Goal: Task Accomplishment & Management: Use online tool/utility

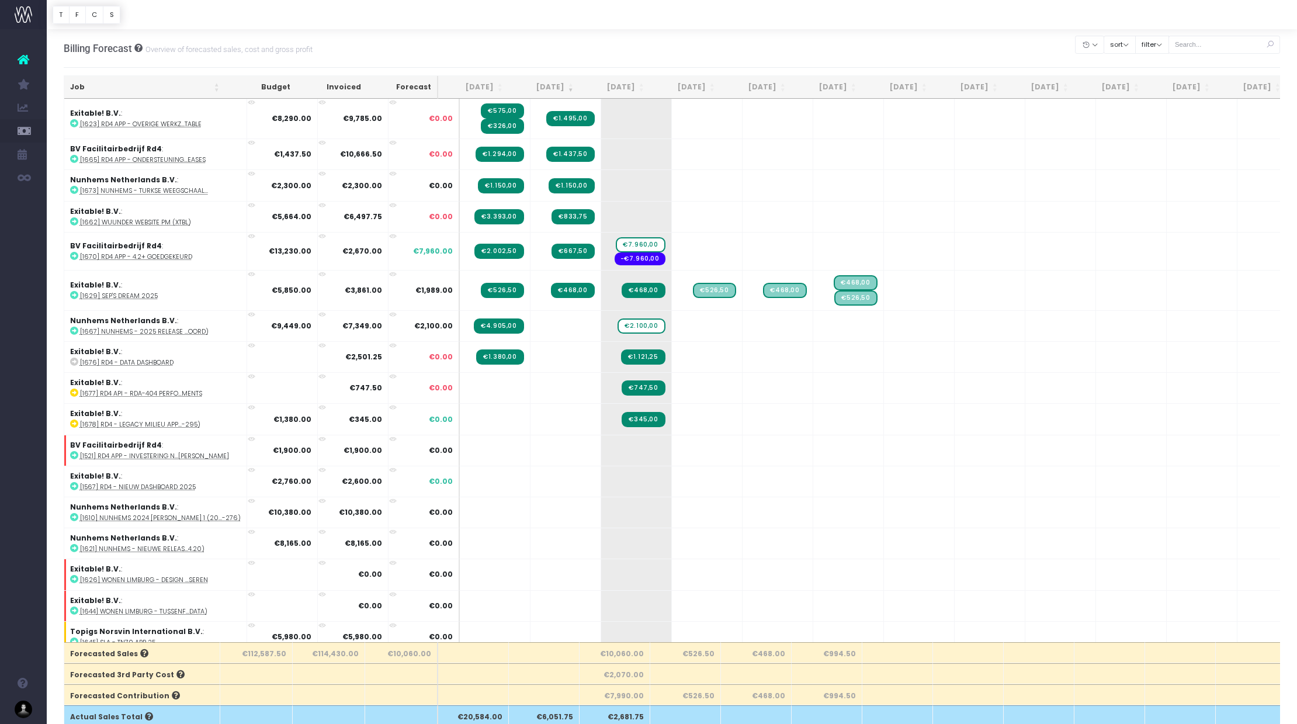
click at [629, 86] on th "[DATE]" at bounding box center [615, 87] width 71 height 23
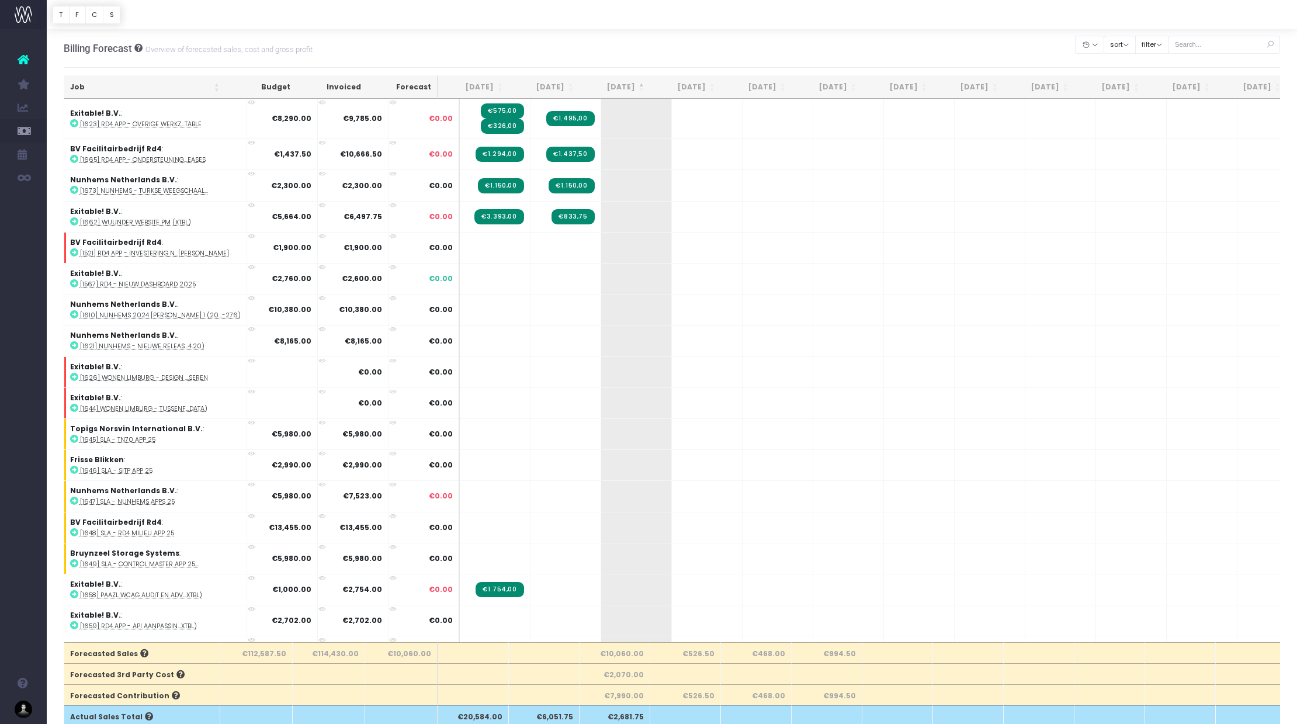
click at [630, 87] on th "[DATE]" at bounding box center [615, 87] width 71 height 23
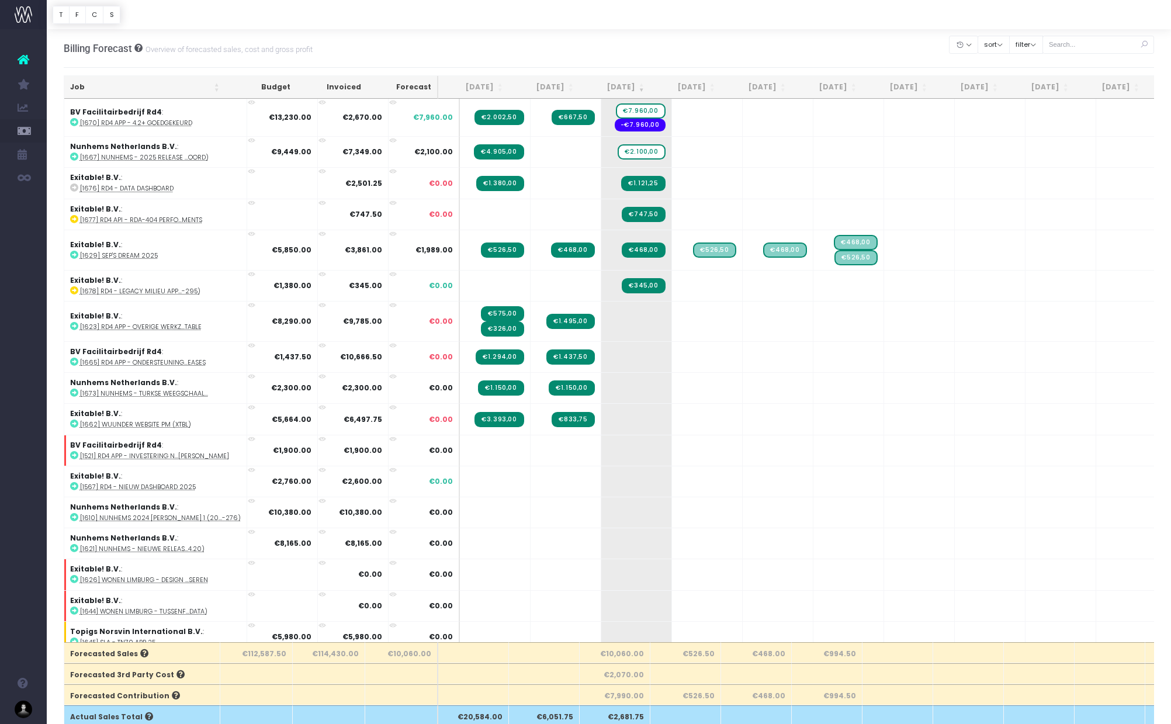
click at [615, 85] on th "[DATE]" at bounding box center [615, 87] width 71 height 23
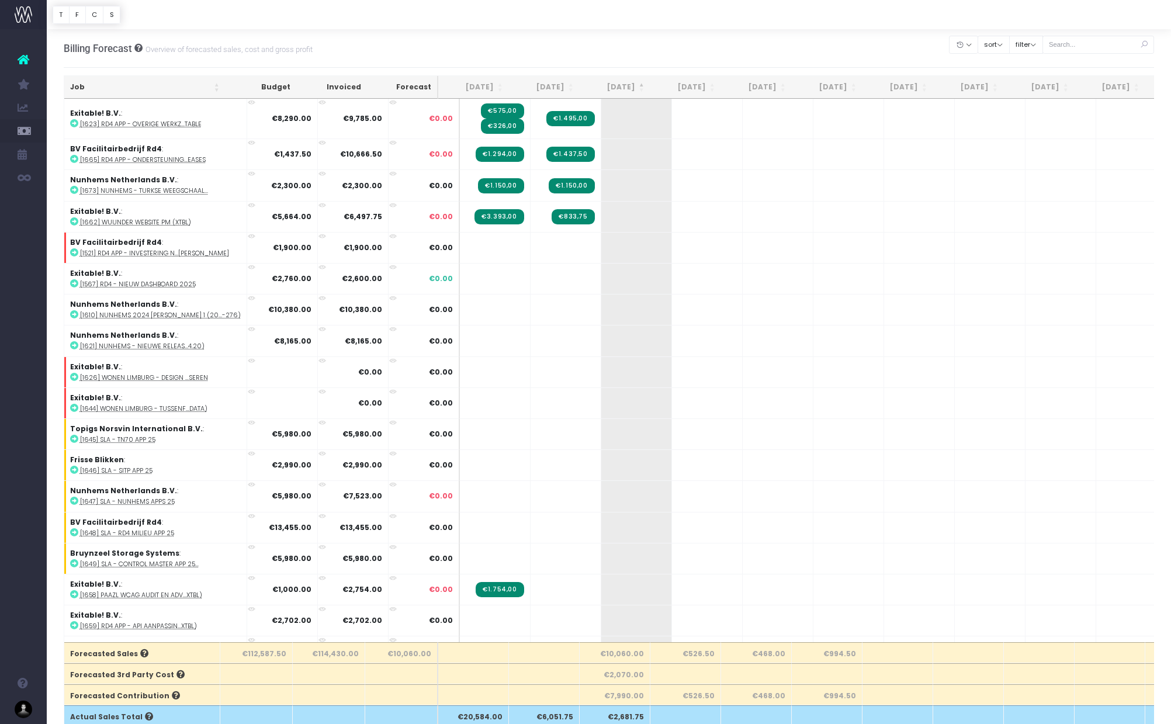
click at [615, 85] on th "[DATE]" at bounding box center [615, 87] width 71 height 23
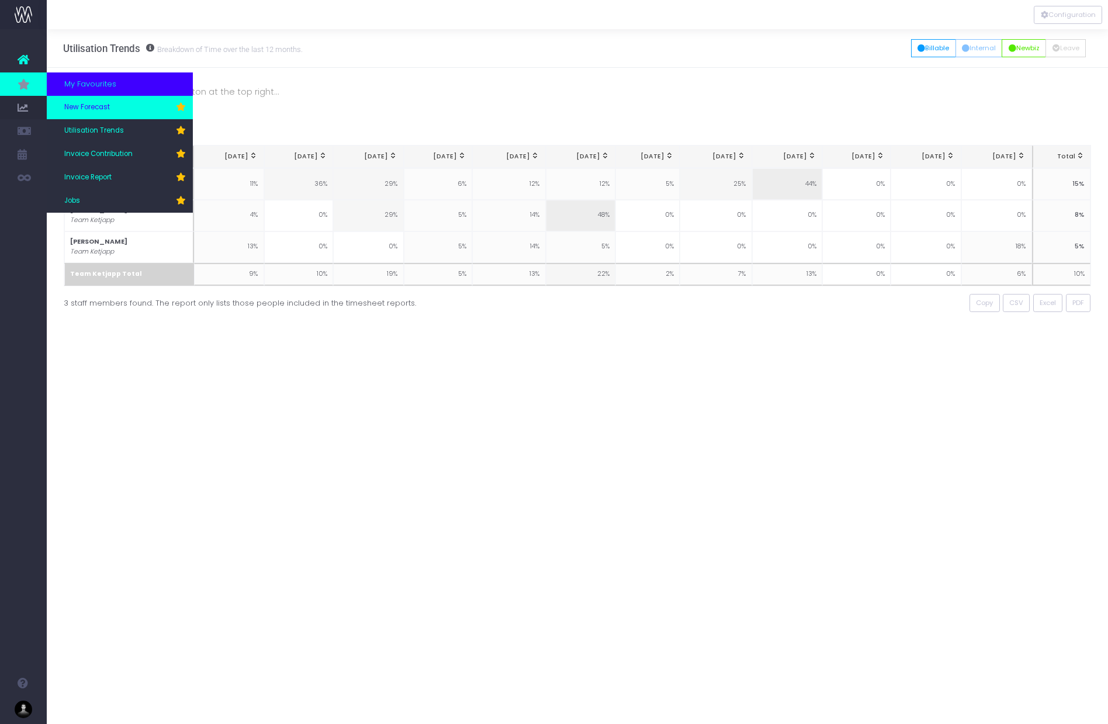
click at [91, 105] on span "New Forecast" at bounding box center [87, 107] width 46 height 11
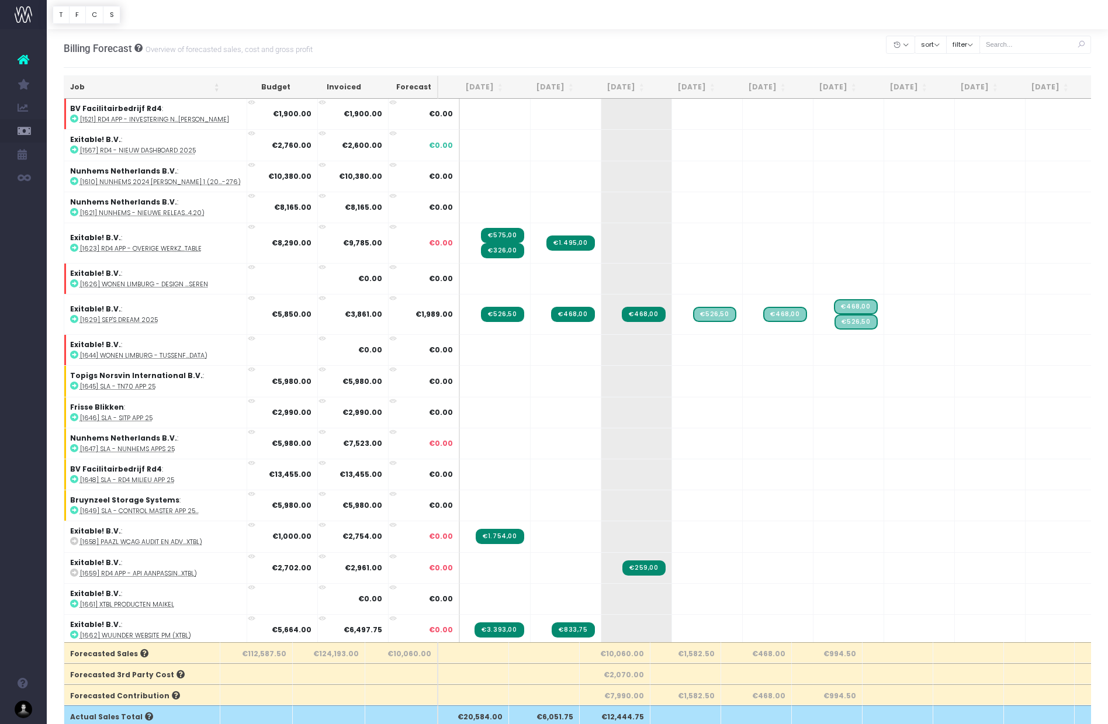
click at [621, 89] on th "[DATE]" at bounding box center [615, 87] width 71 height 23
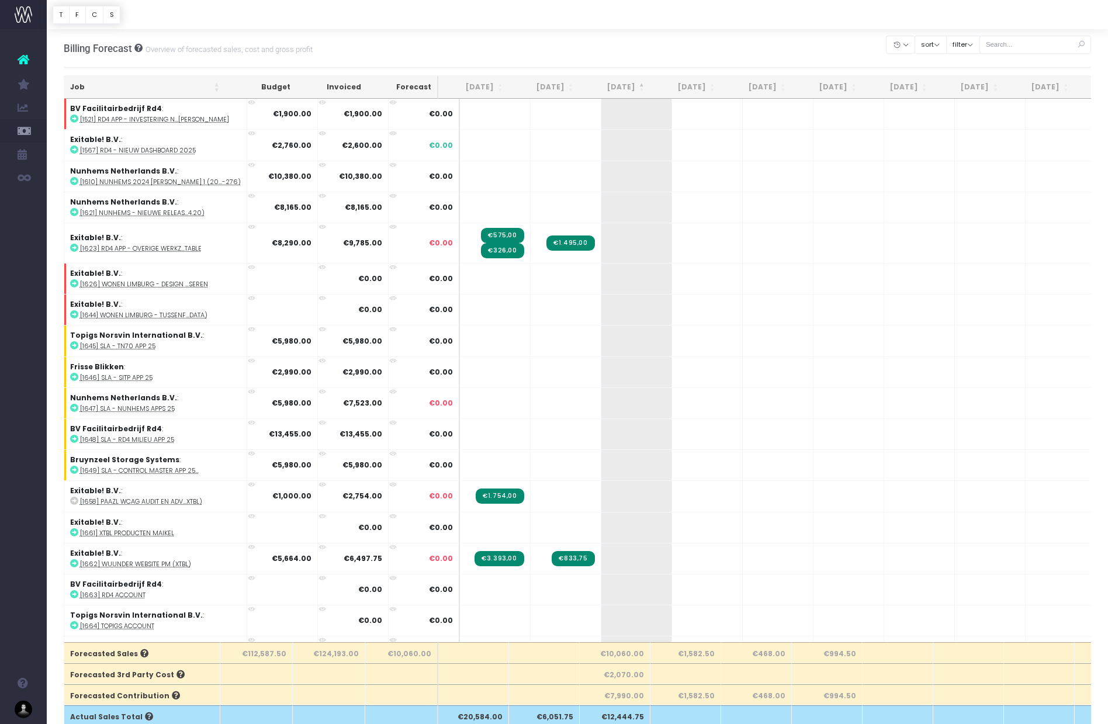
click at [621, 89] on th "[DATE]" at bounding box center [615, 87] width 71 height 23
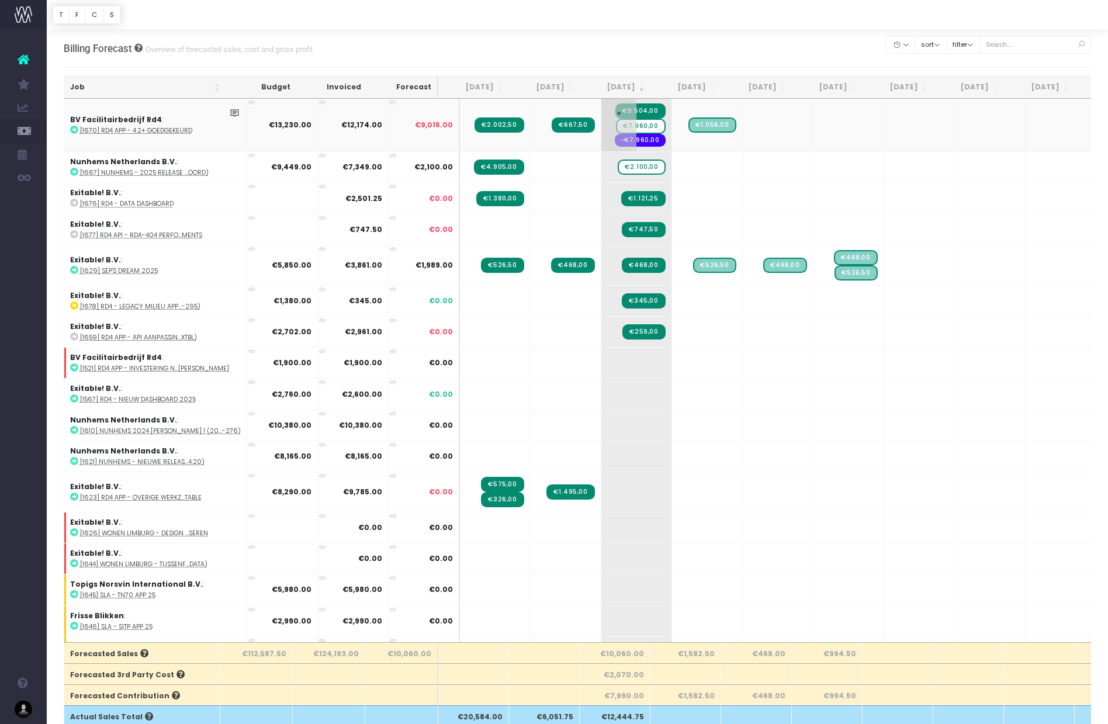
click at [629, 125] on span "€7.960,00" at bounding box center [640, 126] width 49 height 15
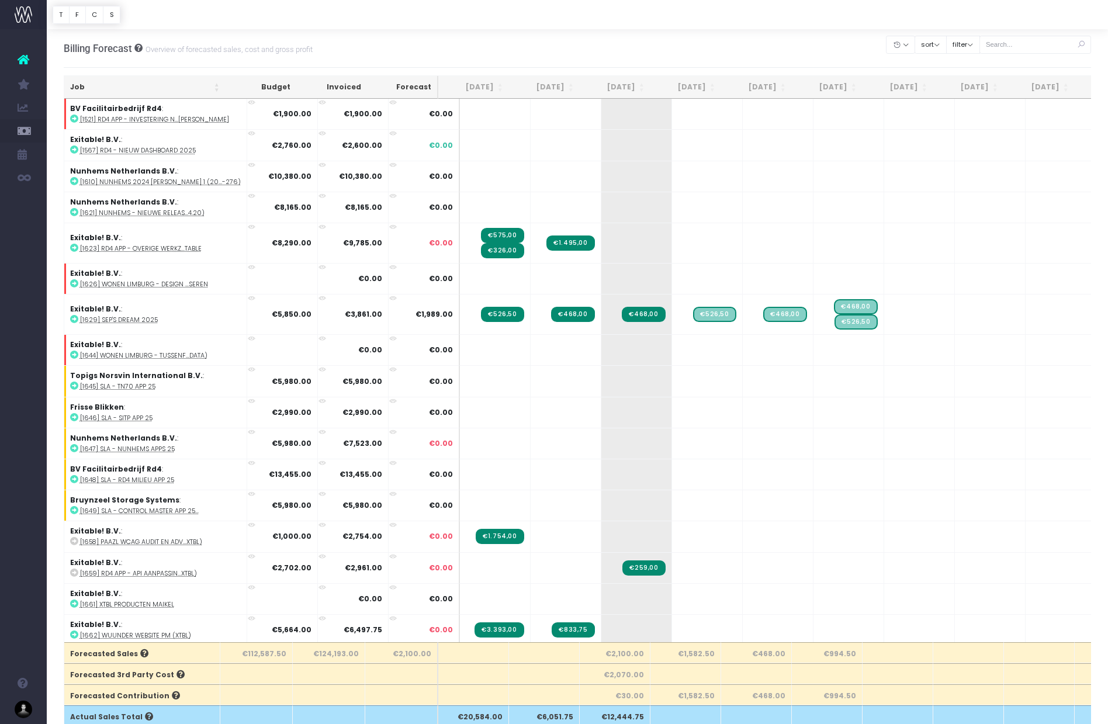
click at [622, 82] on th "[DATE]" at bounding box center [615, 87] width 71 height 23
click at [623, 82] on th "[DATE]" at bounding box center [615, 87] width 71 height 23
click at [629, 86] on th "[DATE]" at bounding box center [615, 87] width 71 height 23
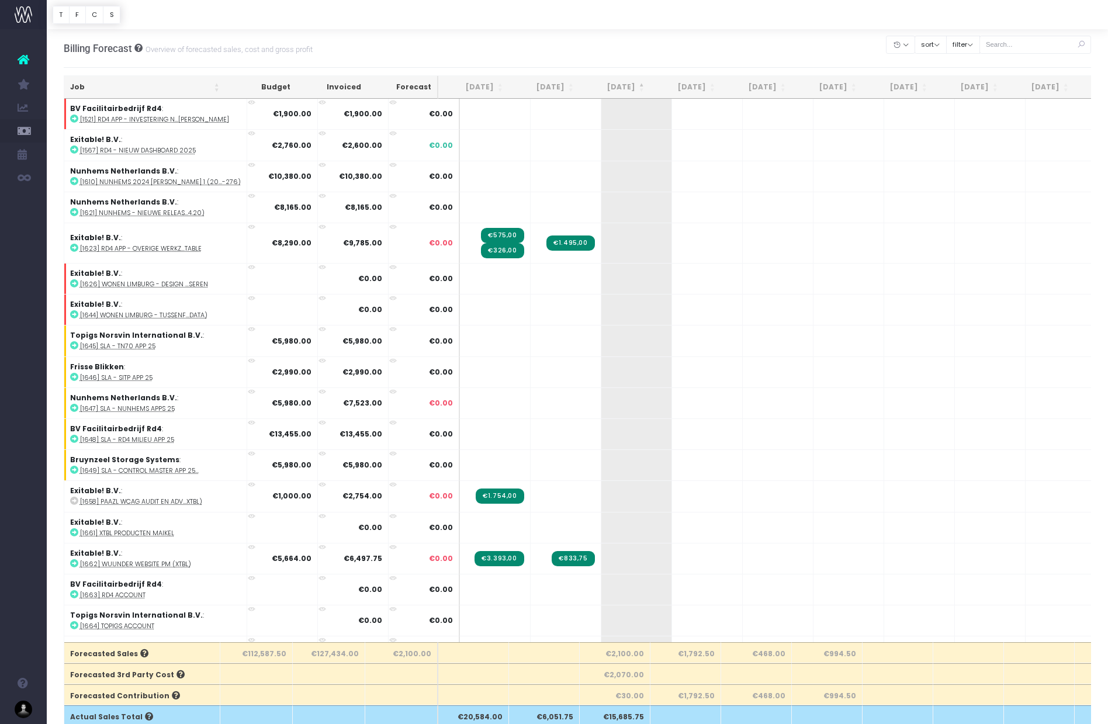
click at [629, 86] on th "[DATE]" at bounding box center [615, 87] width 71 height 23
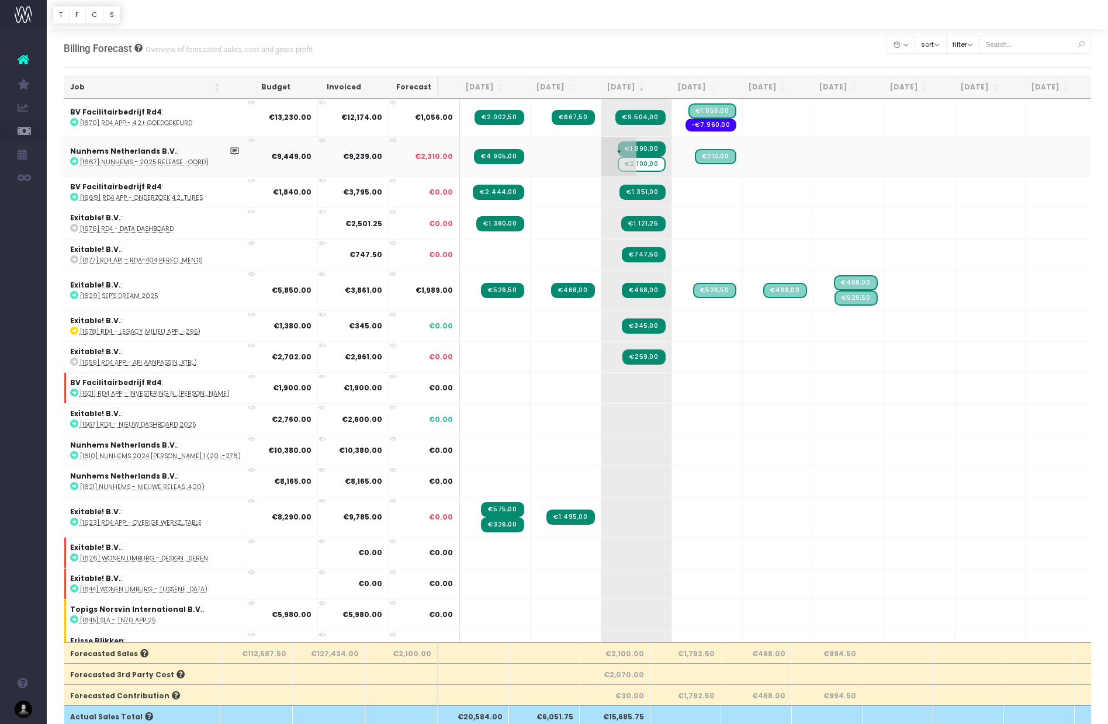
click at [626, 166] on span "€2.100,00" at bounding box center [641, 164] width 47 height 15
